Goal: Transaction & Acquisition: Purchase product/service

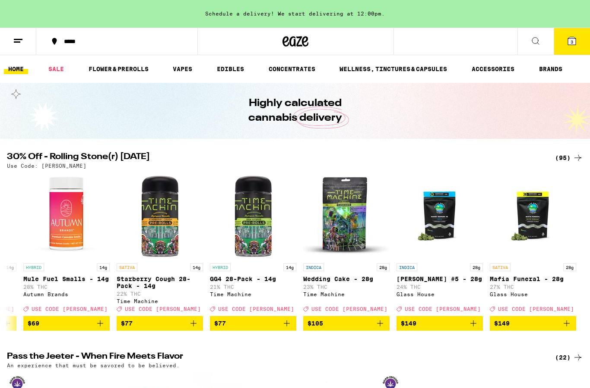
scroll to position [0, 8280]
click at [234, 117] on h1 "Highly calculated cannabis delivery" at bounding box center [295, 110] width 142 height 29
